Goal: Navigation & Orientation: Find specific page/section

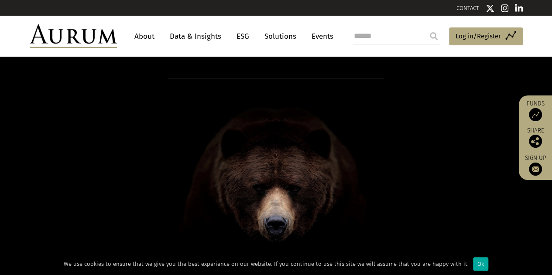
click at [143, 37] on link "About" at bounding box center [144, 36] width 29 height 16
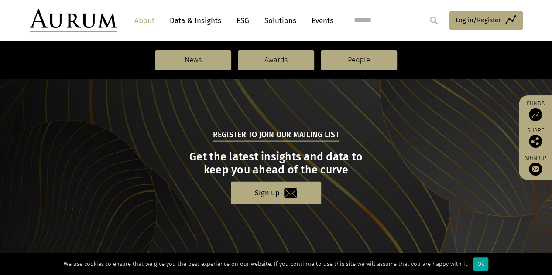
scroll to position [1026, 0]
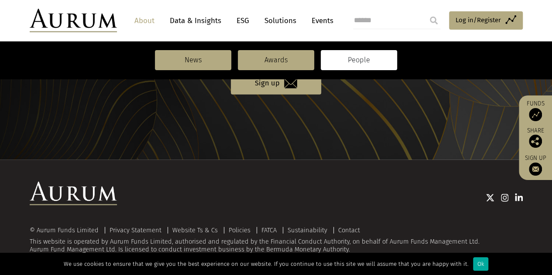
click at [361, 65] on link "People" at bounding box center [359, 60] width 76 height 20
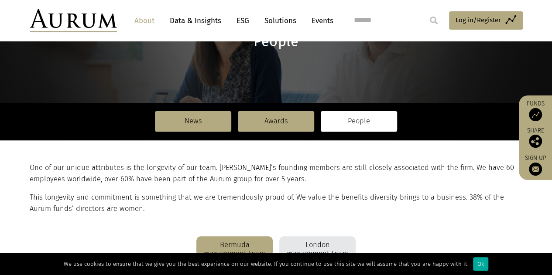
scroll to position [175, 0]
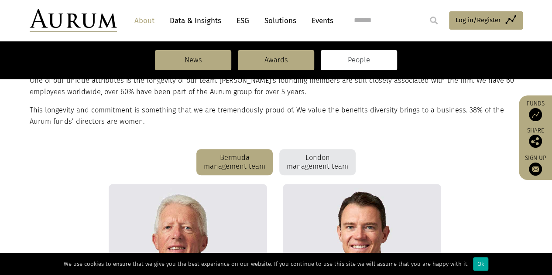
click at [329, 168] on div "London management team" at bounding box center [317, 162] width 76 height 26
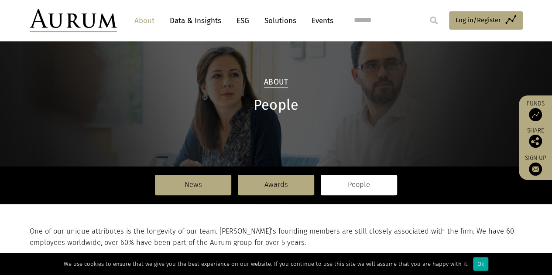
scroll to position [0, 0]
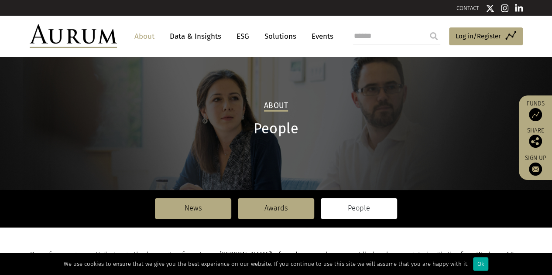
click at [323, 38] on link "Events" at bounding box center [320, 36] width 26 height 16
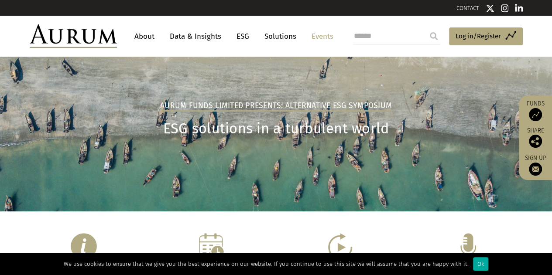
click at [142, 38] on link "About" at bounding box center [144, 36] width 29 height 16
